Goal: Information Seeking & Learning: Learn about a topic

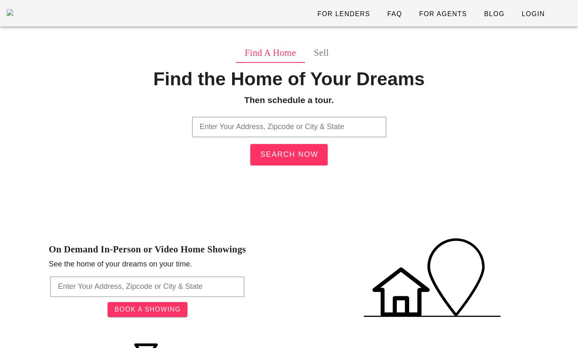
click at [272, 125] on input "text" at bounding box center [289, 127] width 194 height 21
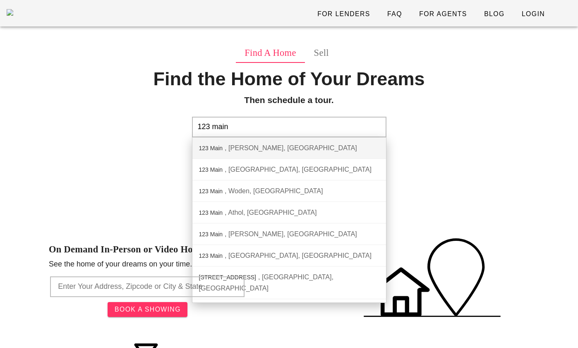
click at [291, 148] on div "[STREET_ADDRESS]" at bounding box center [289, 148] width 194 height 22
type input "[STREET_ADDRESS][PERSON_NAME]"
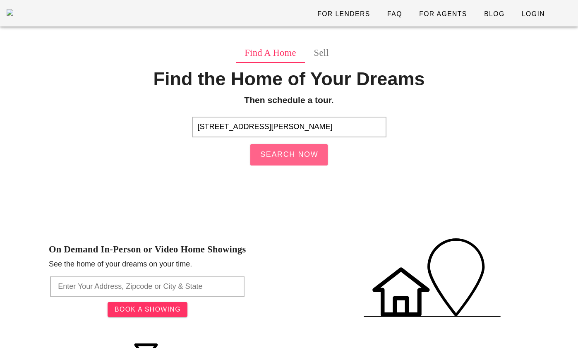
click at [276, 163] on button "Search Now" at bounding box center [289, 155] width 78 height 22
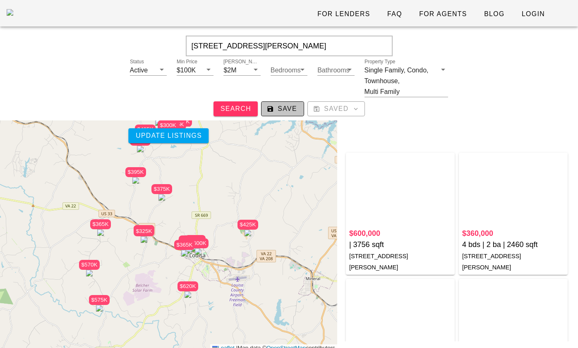
click at [289, 109] on span "Save" at bounding box center [282, 108] width 29 height 7
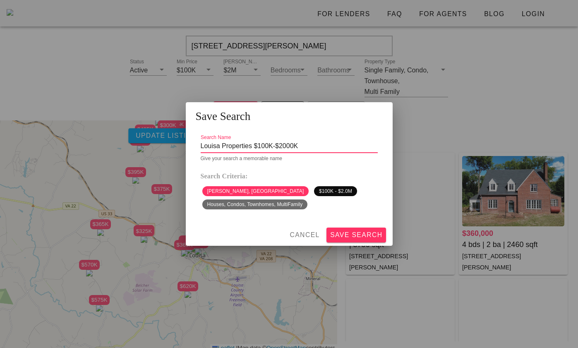
click at [277, 144] on input "Louisa Properties $100K-$2000K" at bounding box center [289, 145] width 177 height 13
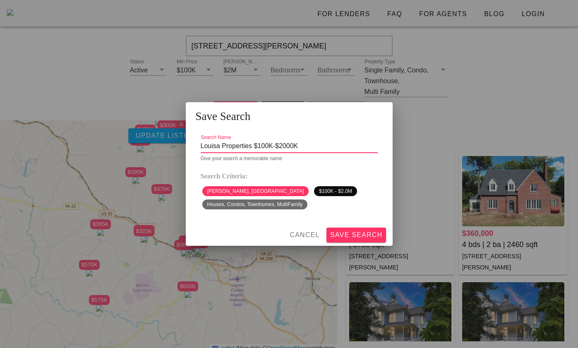
click at [317, 150] on input "Louisa Properties $100K-$2000K" at bounding box center [289, 145] width 177 height 13
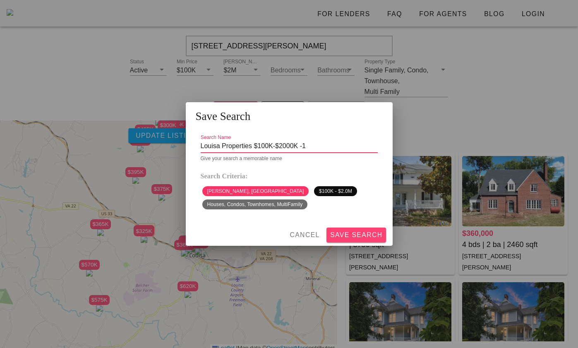
type input "Louisa Properties $100K-$2000K -1"
click at [355, 234] on span "Save Search" at bounding box center [356, 234] width 53 height 7
drag, startPoint x: 213, startPoint y: 158, endPoint x: 233, endPoint y: 157, distance: 20.7
click at [231, 158] on div "Please log in to save searches." at bounding box center [289, 158] width 177 height 5
click at [260, 164] on div "Search Name Louisa Properties $100K-$2000K -1 Please log in to save searches." at bounding box center [289, 147] width 187 height 39
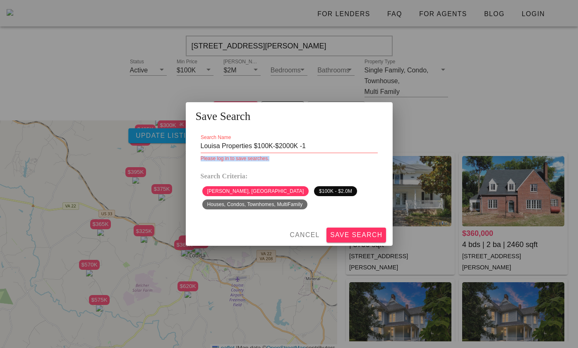
drag, startPoint x: 273, startPoint y: 158, endPoint x: 192, endPoint y: 158, distance: 81.1
click at [192, 158] on div "Search Name Louisa Properties $100K-$2000K -1 Please log in to save searches. S…" at bounding box center [289, 176] width 207 height 96
copy div "Please log in to save searches."
click at [305, 231] on span "Cancel" at bounding box center [304, 234] width 31 height 7
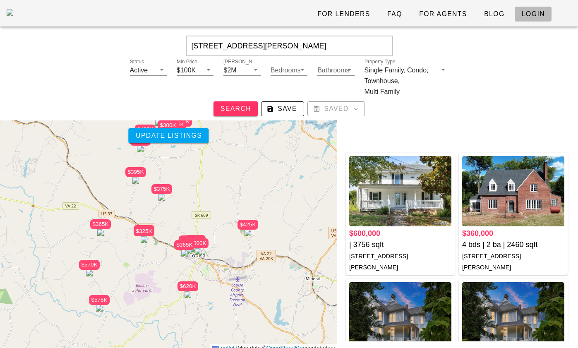
click at [528, 14] on span "Login" at bounding box center [533, 13] width 24 height 7
